Goal: Browse casually: Explore the website without a specific task or goal

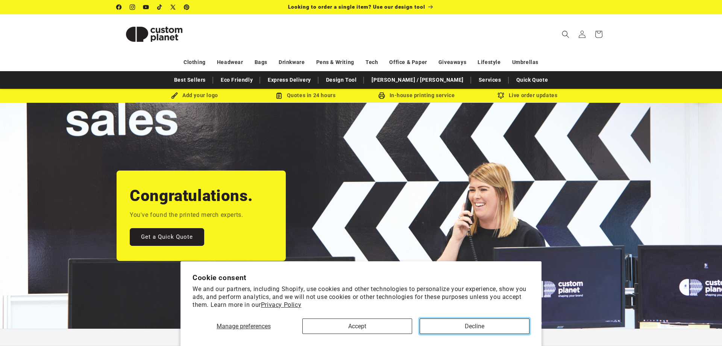
click at [443, 326] on button "Decline" at bounding box center [475, 325] width 110 height 15
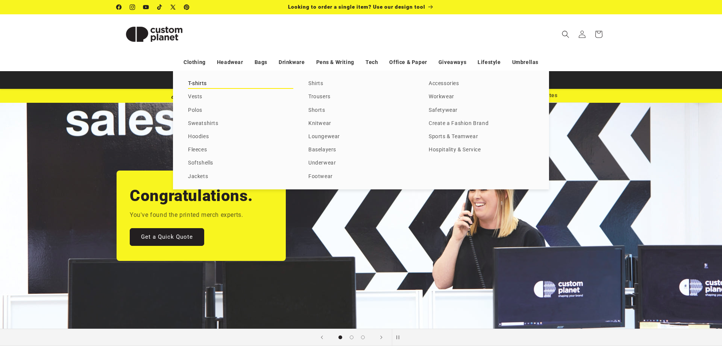
click at [193, 81] on link "T-shirts" at bounding box center [240, 84] width 105 height 10
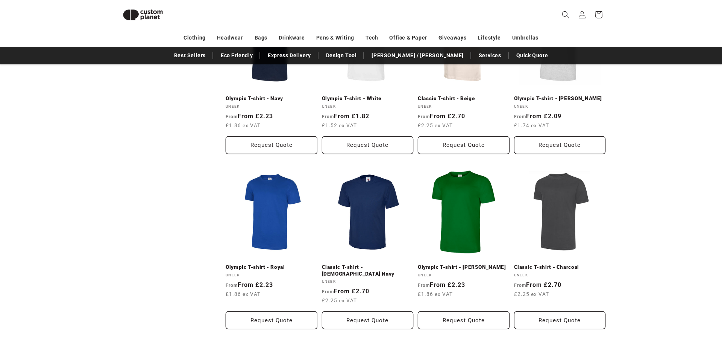
scroll to position [790, 0]
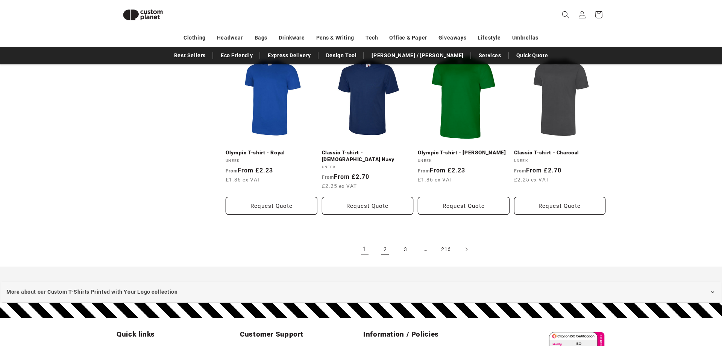
click at [388, 241] on link "2" at bounding box center [385, 249] width 17 height 17
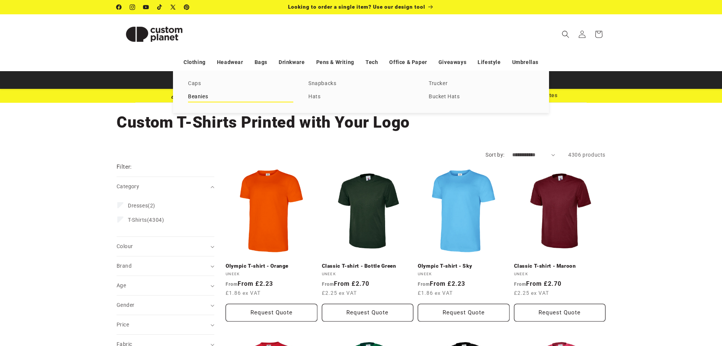
click at [196, 93] on link "Beanies" at bounding box center [240, 97] width 105 height 10
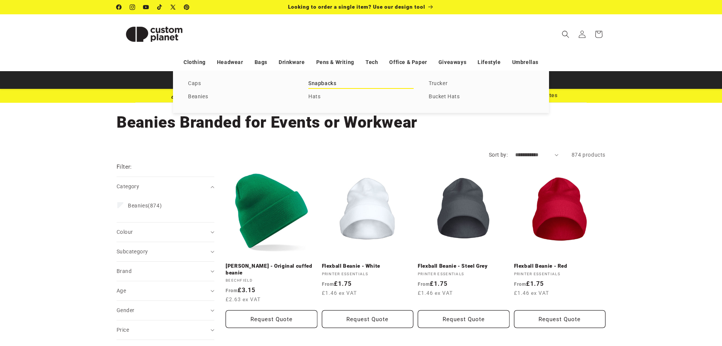
click at [309, 83] on link "Snapbacks" at bounding box center [360, 84] width 105 height 10
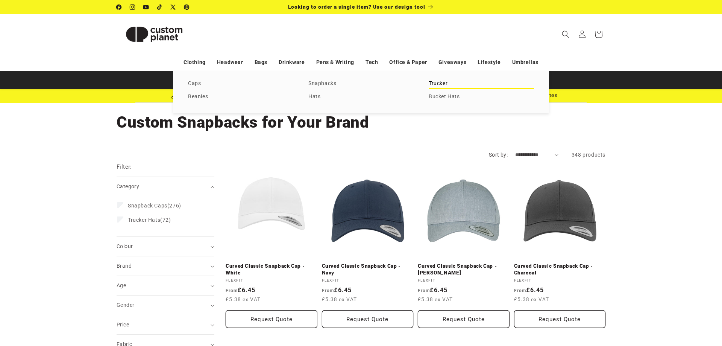
click at [437, 80] on link "Trucker" at bounding box center [481, 84] width 105 height 10
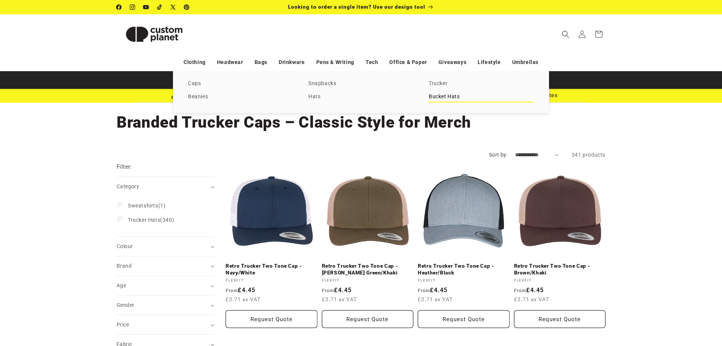
click at [444, 95] on link "Bucket Hats" at bounding box center [481, 97] width 105 height 10
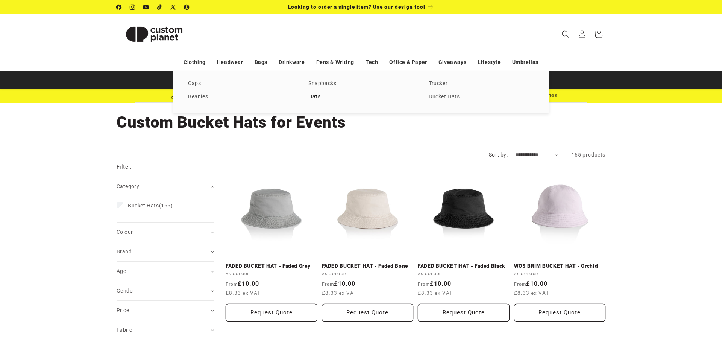
click at [321, 98] on link "Hats" at bounding box center [360, 97] width 105 height 10
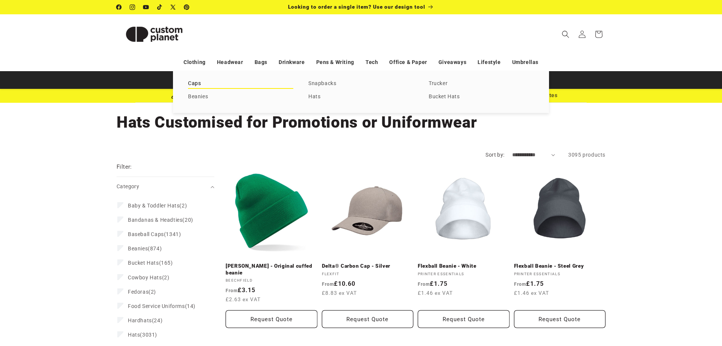
click at [195, 85] on link "Caps" at bounding box center [240, 84] width 105 height 10
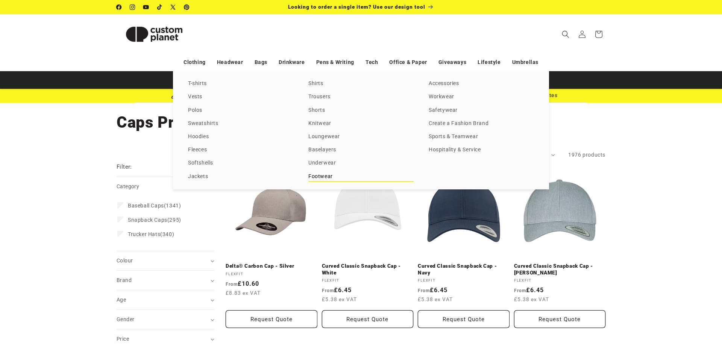
click at [319, 174] on link "Footwear" at bounding box center [360, 176] width 105 height 10
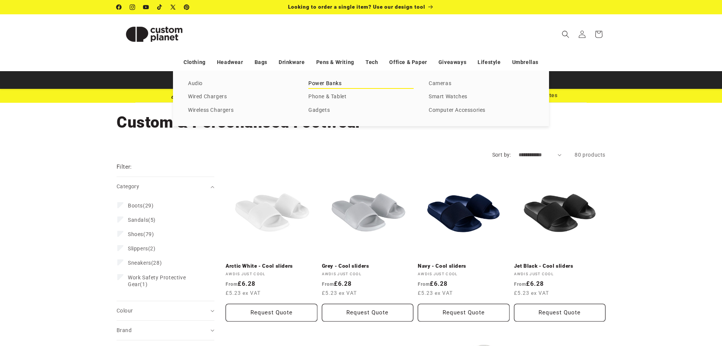
click at [322, 84] on link "Power Banks" at bounding box center [360, 84] width 105 height 10
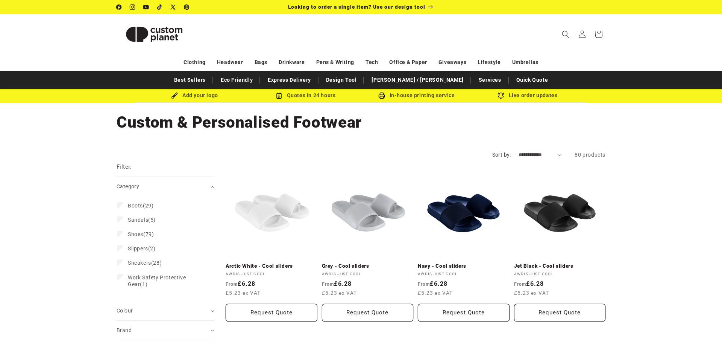
click at [165, 33] on img at bounding box center [154, 34] width 75 height 34
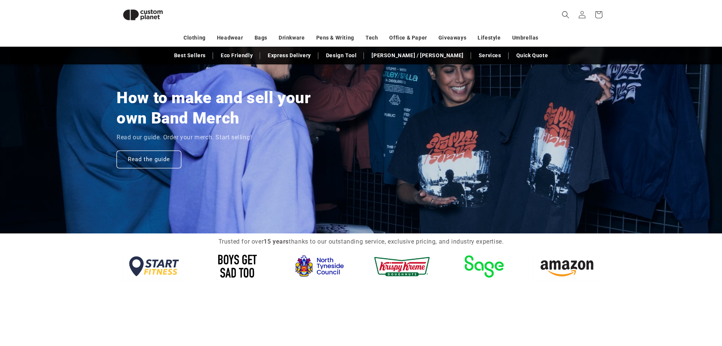
scroll to position [681, 0]
